Goal: Find specific page/section: Find specific page/section

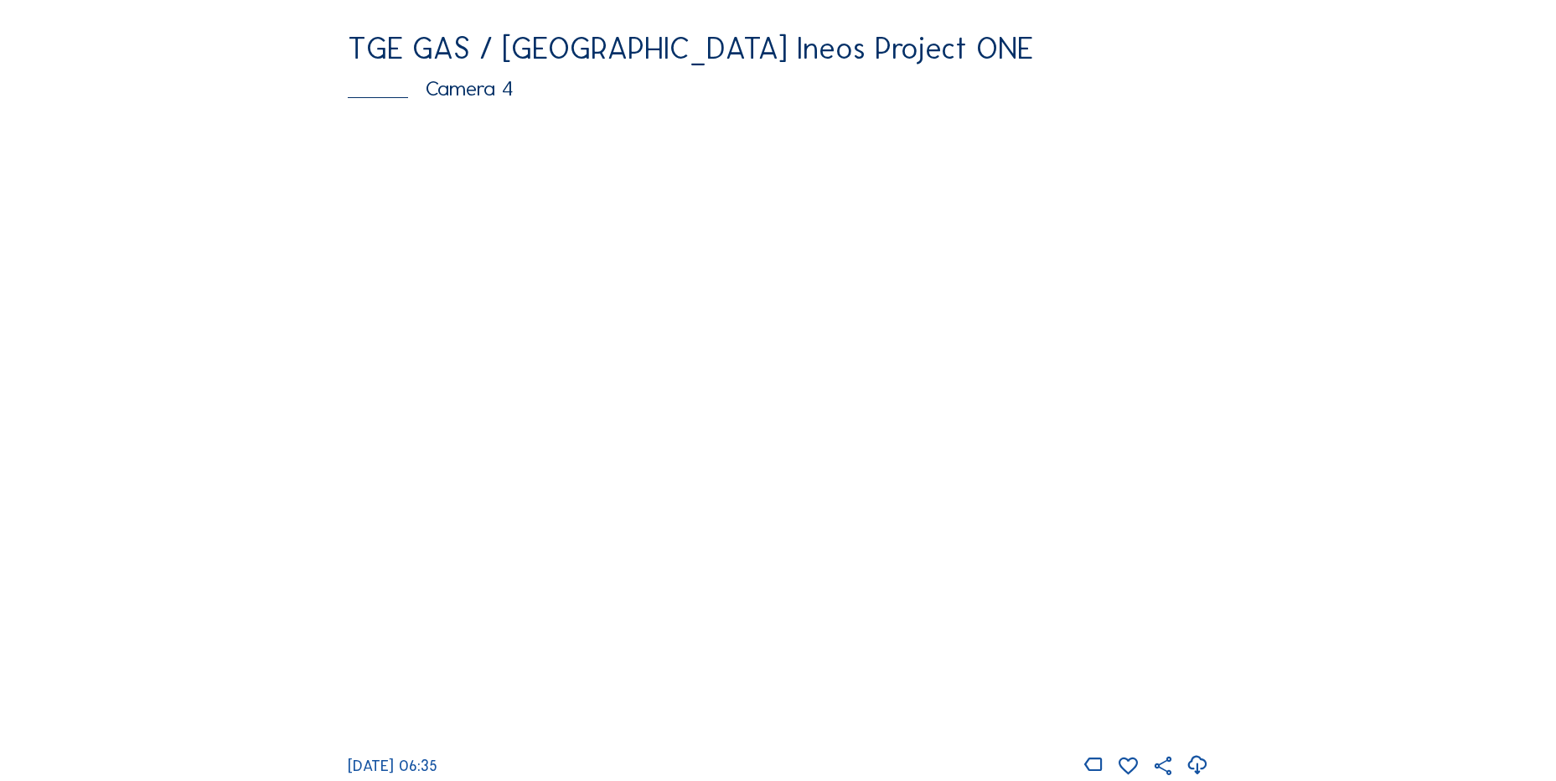
scroll to position [1134, 0]
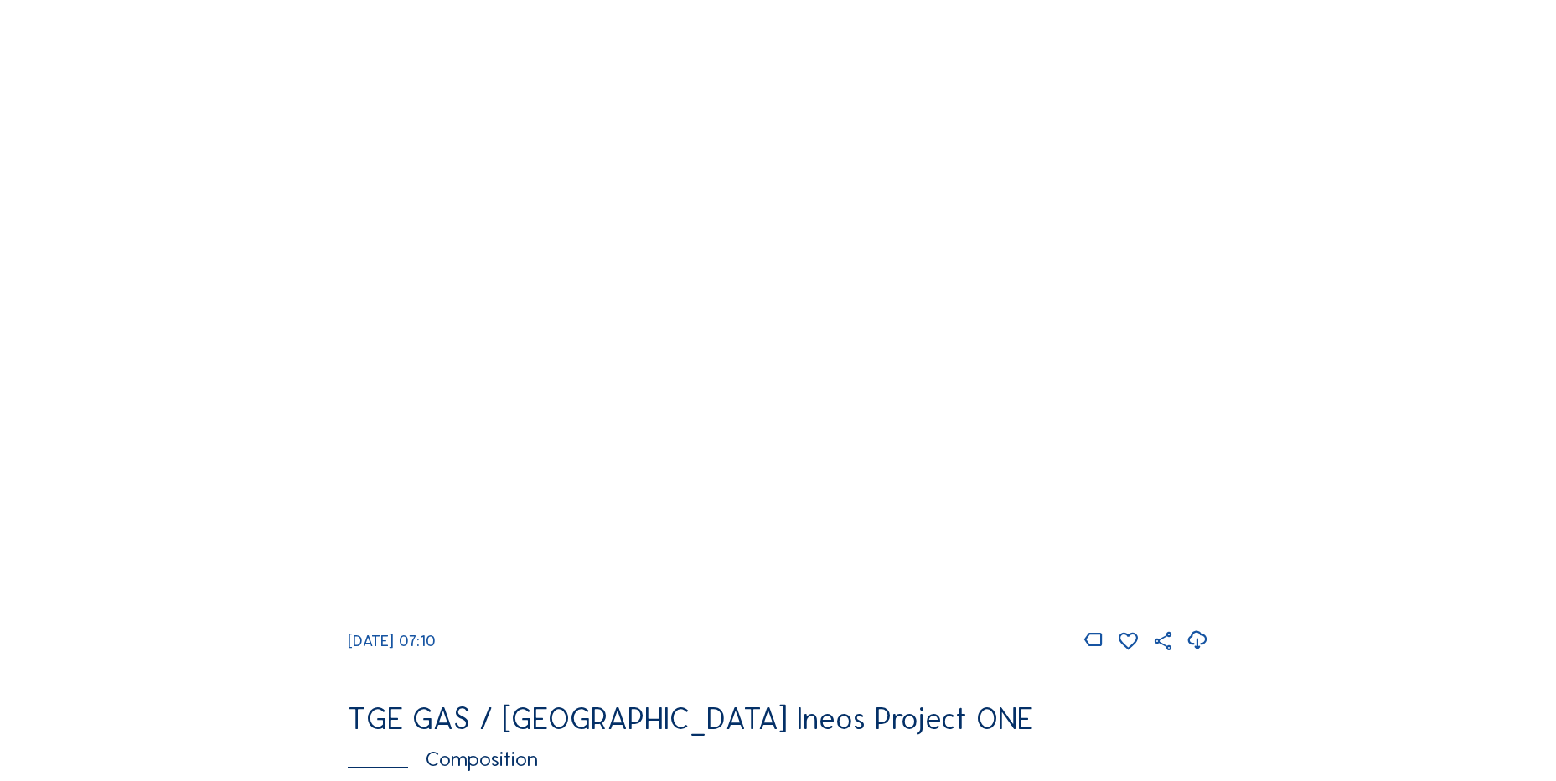
scroll to position [1592, 0]
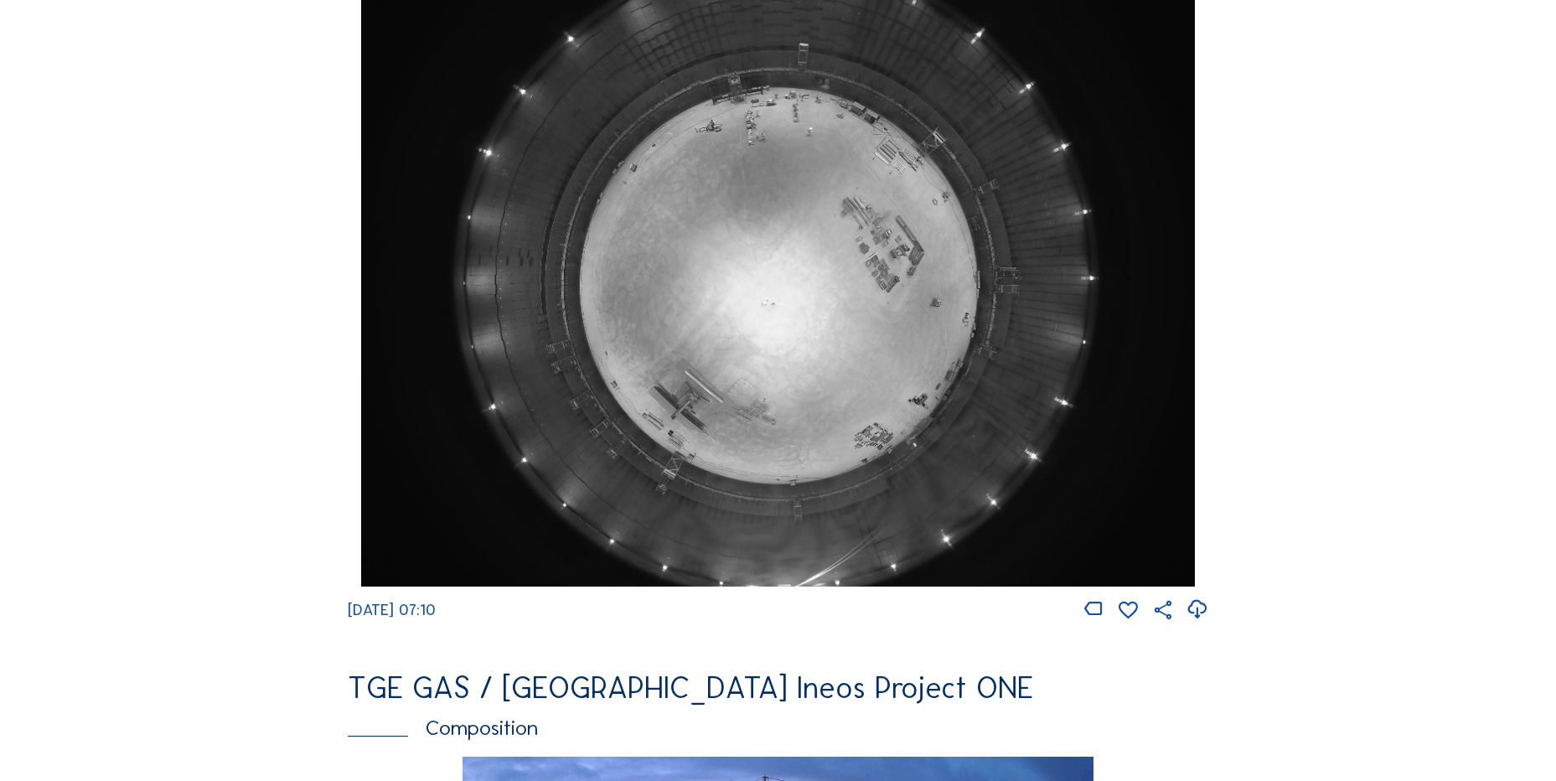
click at [1195, 623] on icon at bounding box center [1196, 610] width 23 height 28
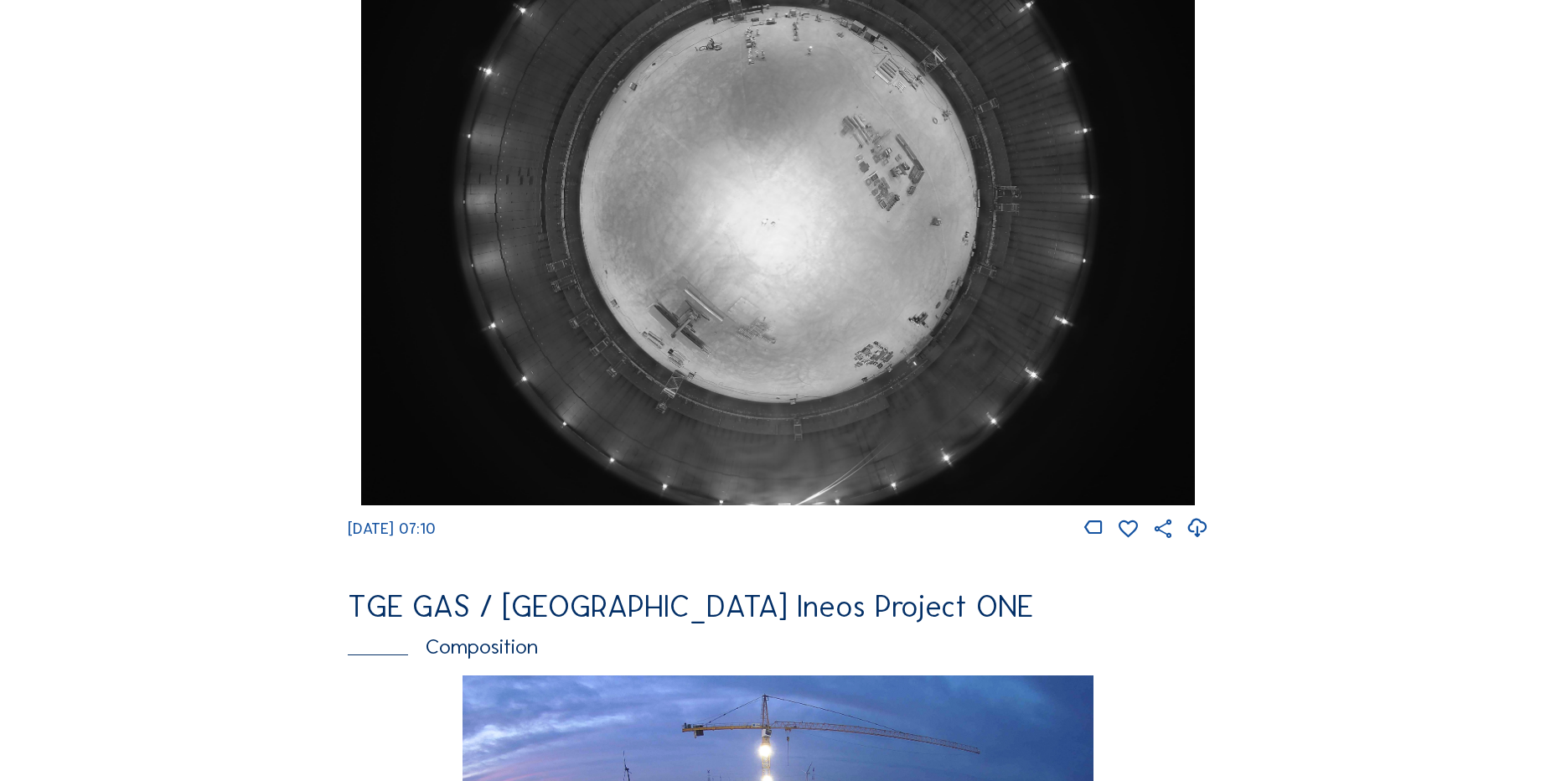
scroll to position [1676, 0]
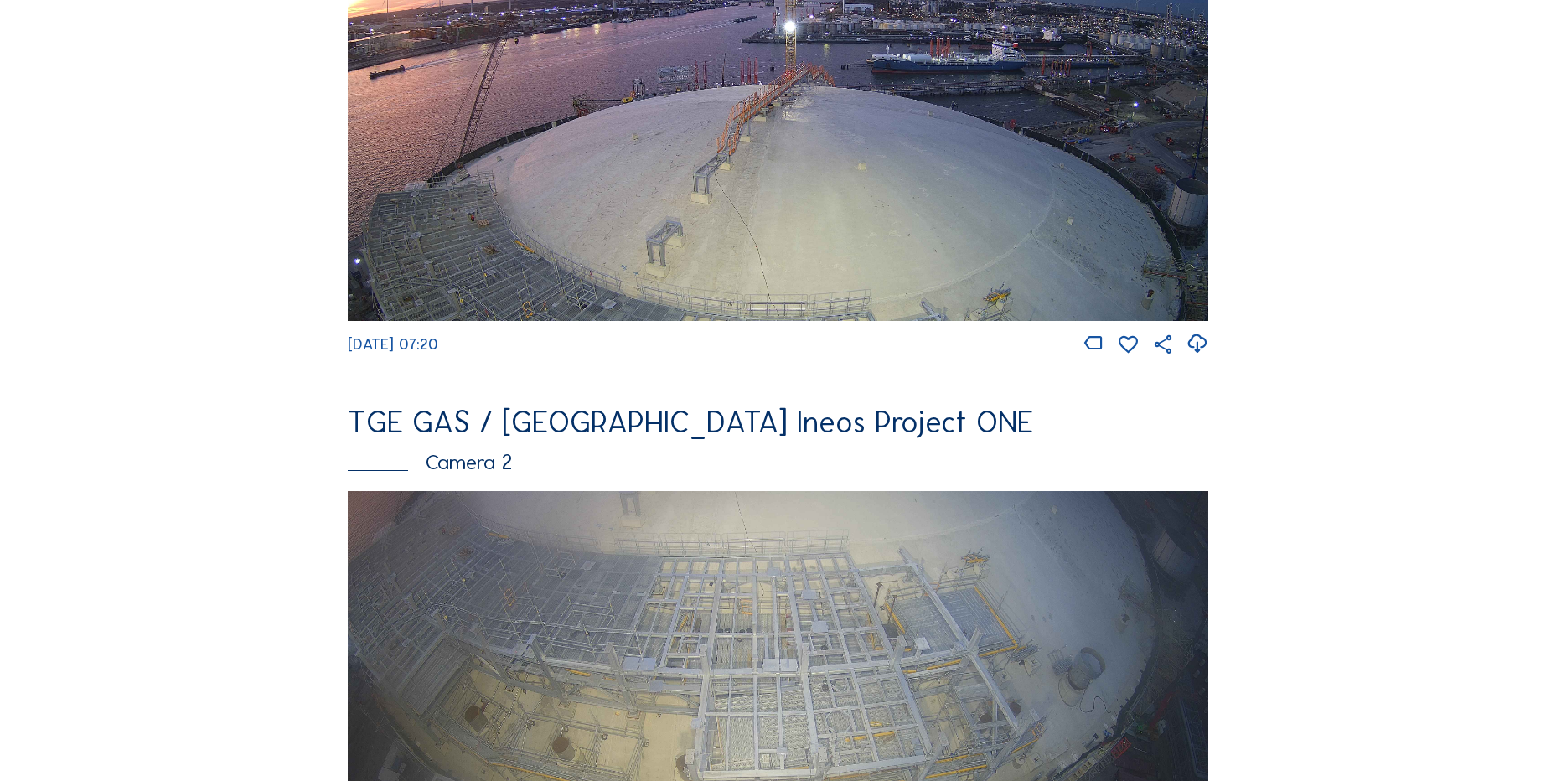
scroll to position [168, 0]
